Goal: Find specific page/section: Find specific page/section

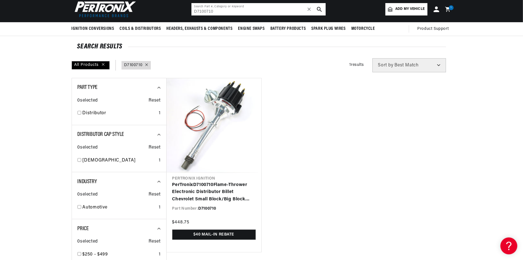
drag, startPoint x: 197, startPoint y: 10, endPoint x: 189, endPoint y: 10, distance: 7.3
click at [189, 10] on header "BETTER SEARCH RESULTS Add your vehicle's year, make, and model to find parts be…" at bounding box center [261, 9] width 408 height 26
paste input "13"
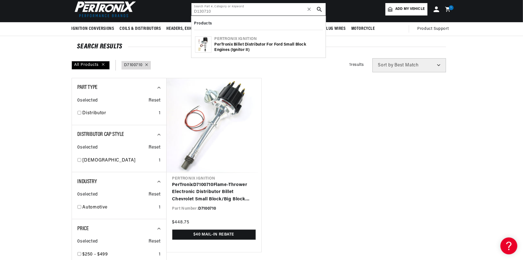
type input "D130710"
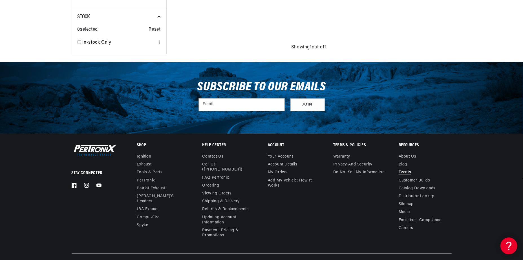
scroll to position [351, 0]
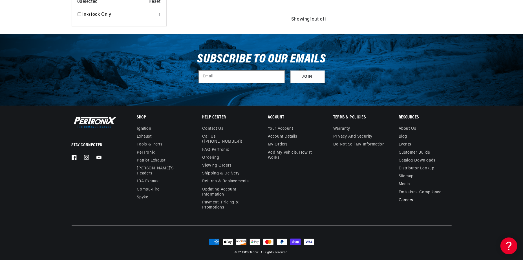
click at [404, 198] on link "Careers" at bounding box center [405, 201] width 15 height 8
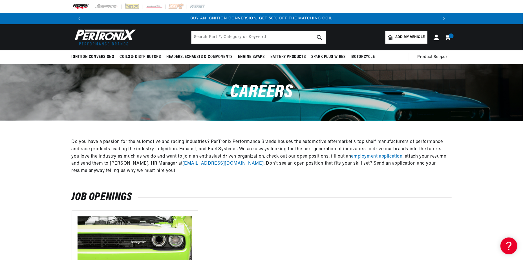
click at [376, 156] on link "employment application" at bounding box center [376, 156] width 51 height 5
